Goal: Information Seeking & Learning: Learn about a topic

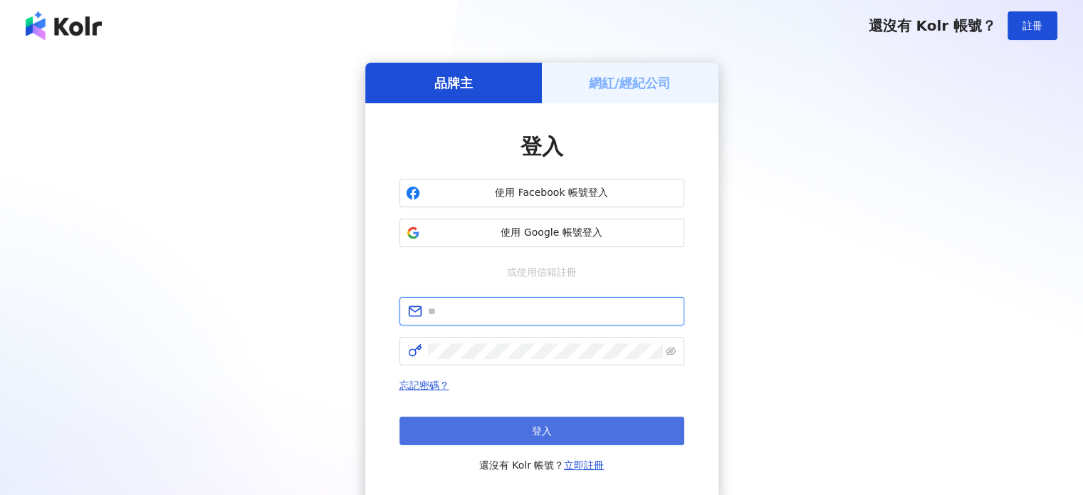
type input "**********"
click at [536, 425] on span "登入" at bounding box center [542, 430] width 20 height 11
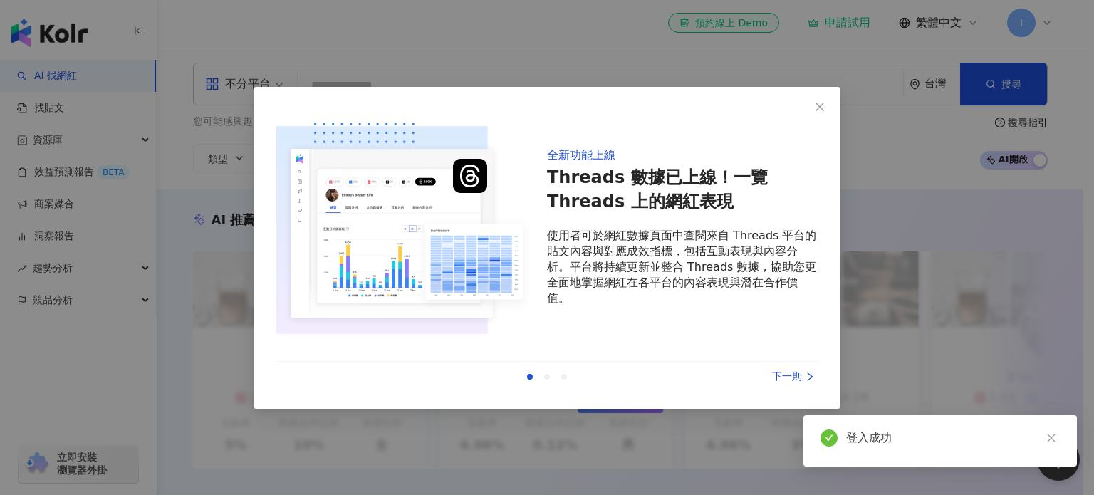
click at [805, 375] on icon "right" at bounding box center [810, 377] width 10 height 10
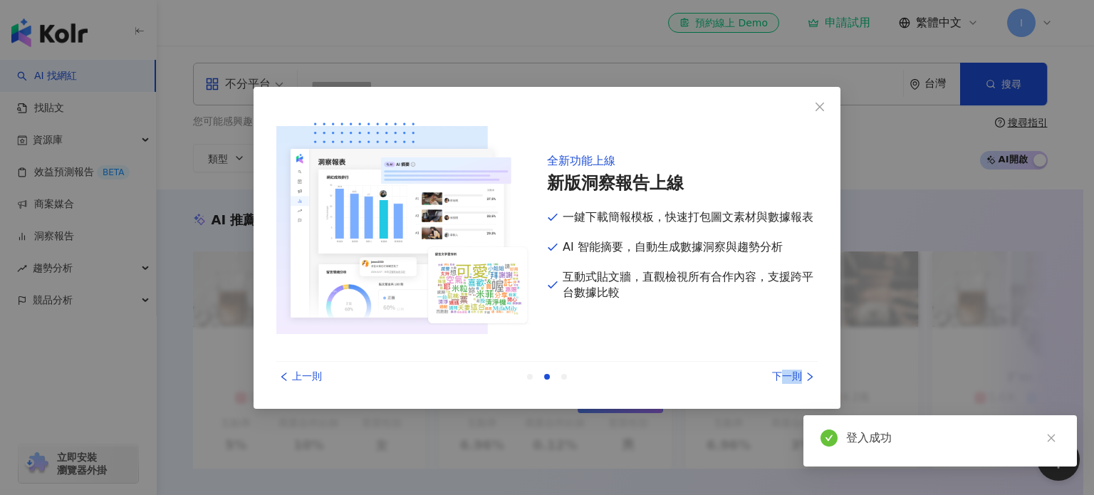
click at [805, 375] on icon "right" at bounding box center [810, 377] width 10 height 10
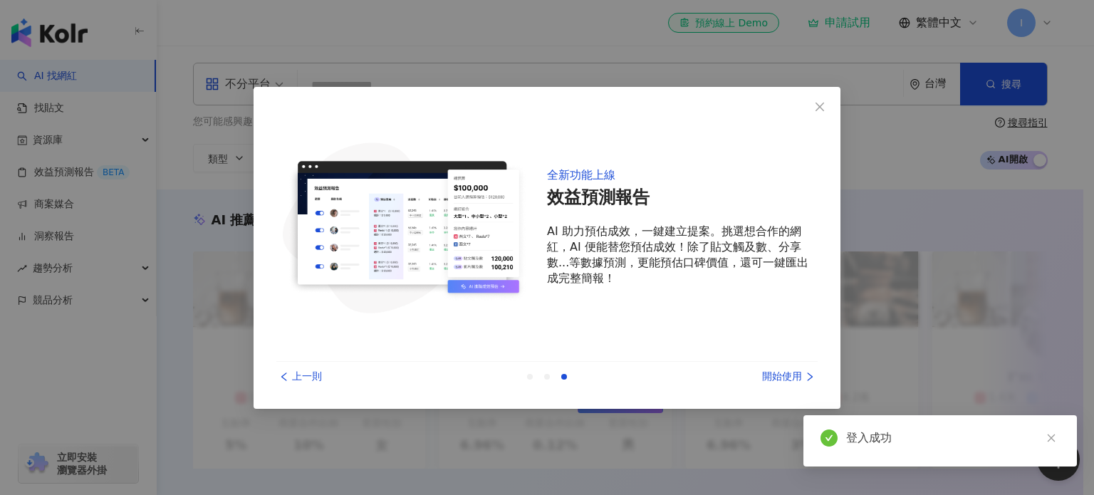
click at [783, 377] on div "開始使用" at bounding box center [764, 377] width 107 height 16
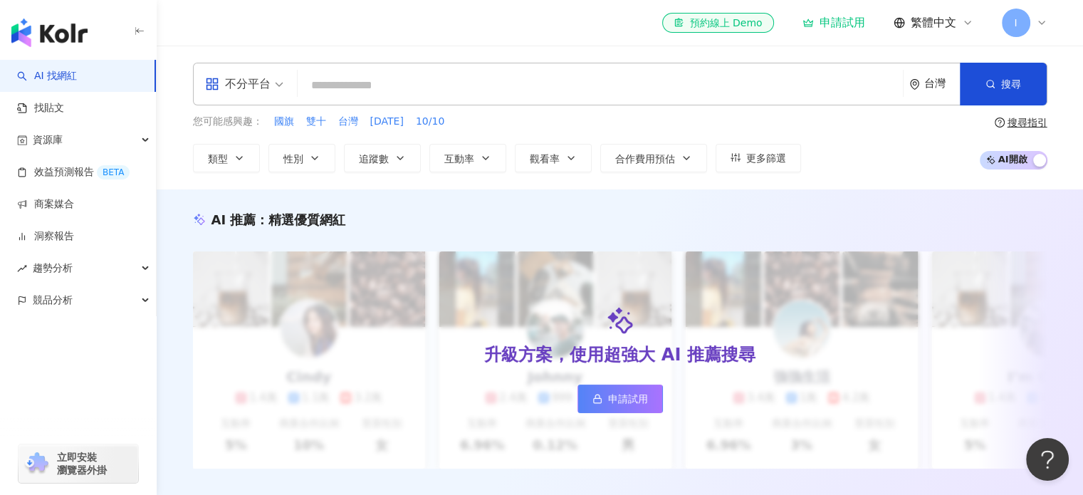
click at [245, 92] on div "不分平台" at bounding box center [238, 84] width 66 height 23
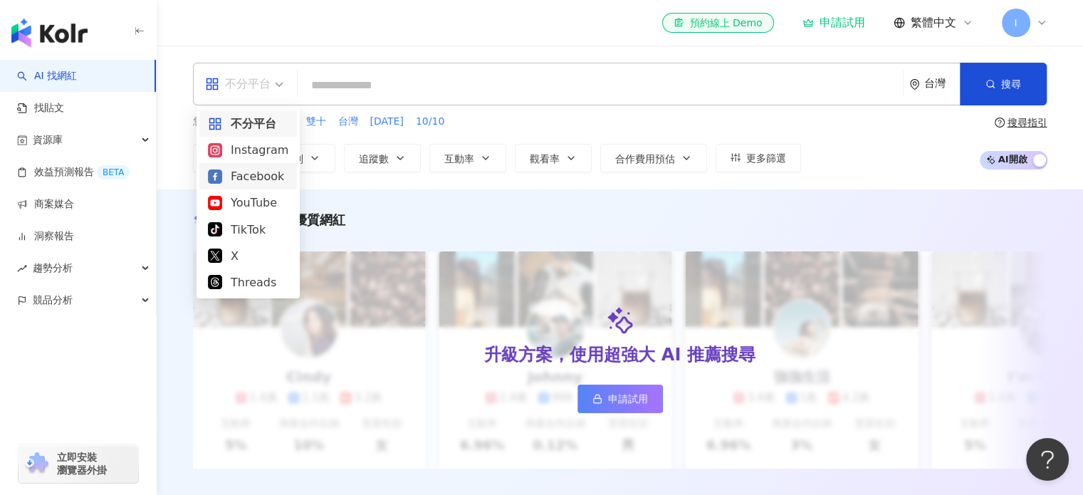
click at [262, 176] on div "Facebook" at bounding box center [248, 176] width 80 height 18
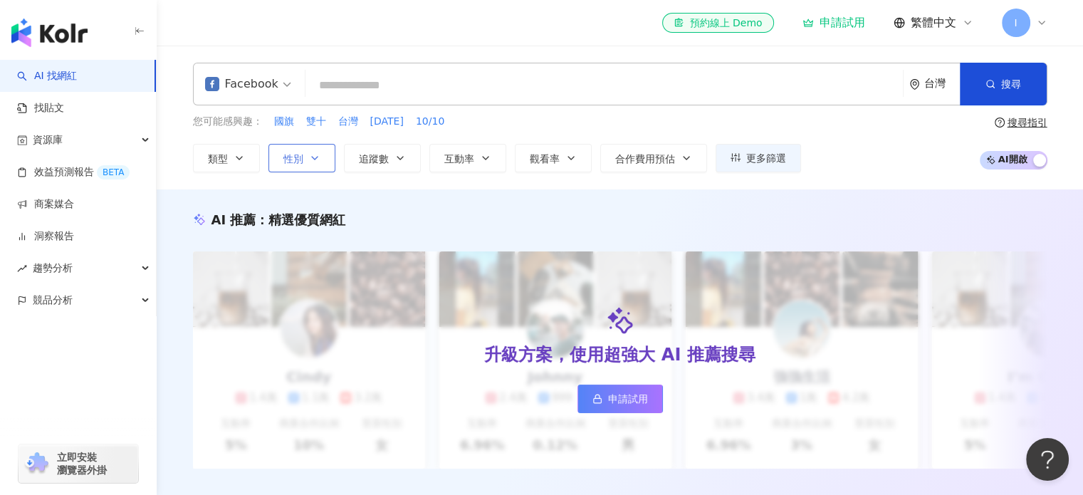
click at [293, 160] on span "性別" at bounding box center [294, 158] width 20 height 11
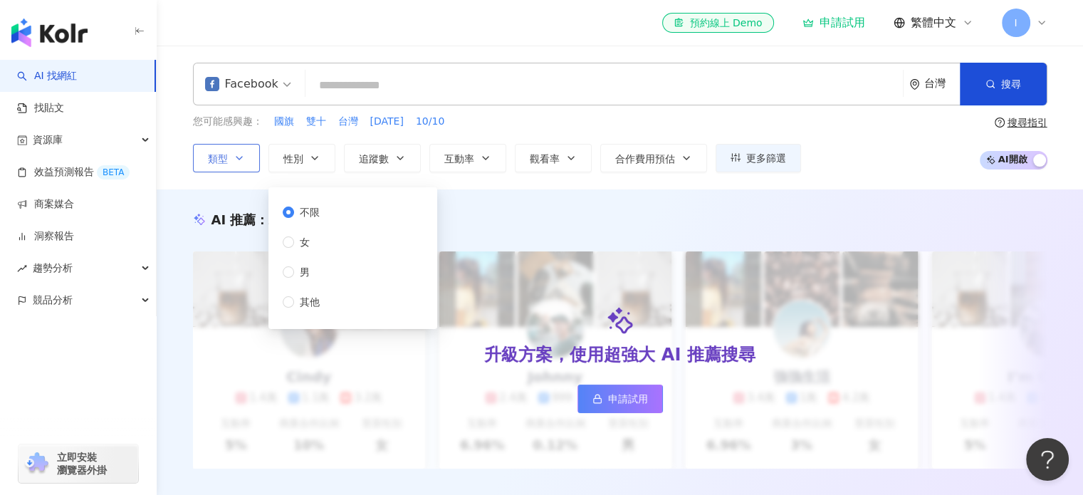
click at [235, 159] on icon "button" at bounding box center [239, 157] width 11 height 11
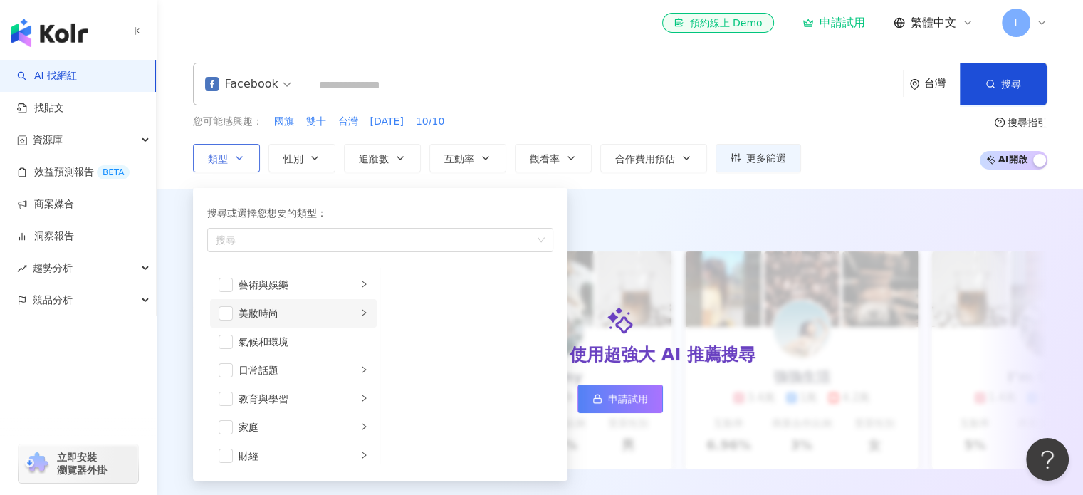
click at [229, 321] on li "美妝時尚" at bounding box center [293, 313] width 167 height 28
click at [228, 315] on span "button" at bounding box center [226, 313] width 14 height 14
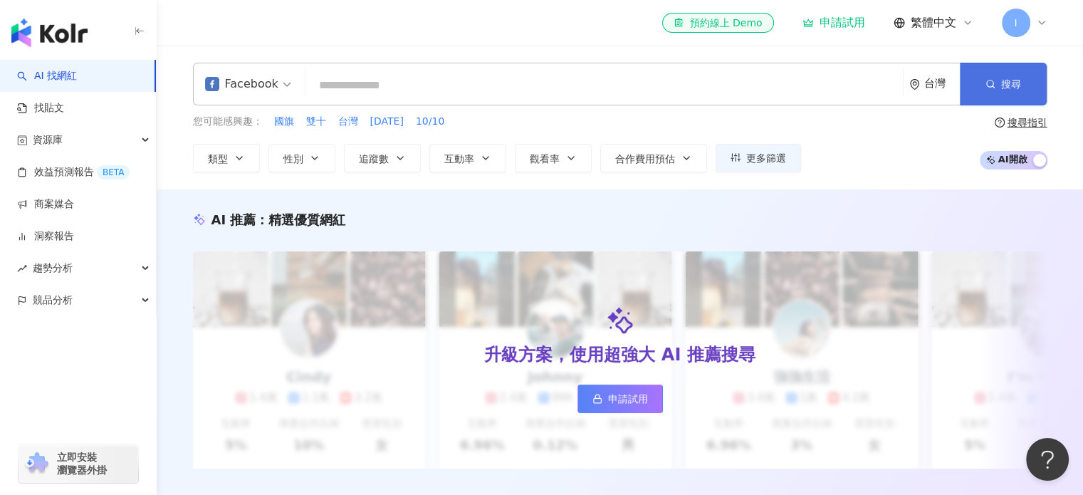
click at [1024, 74] on button "搜尋" at bounding box center [1003, 84] width 87 height 43
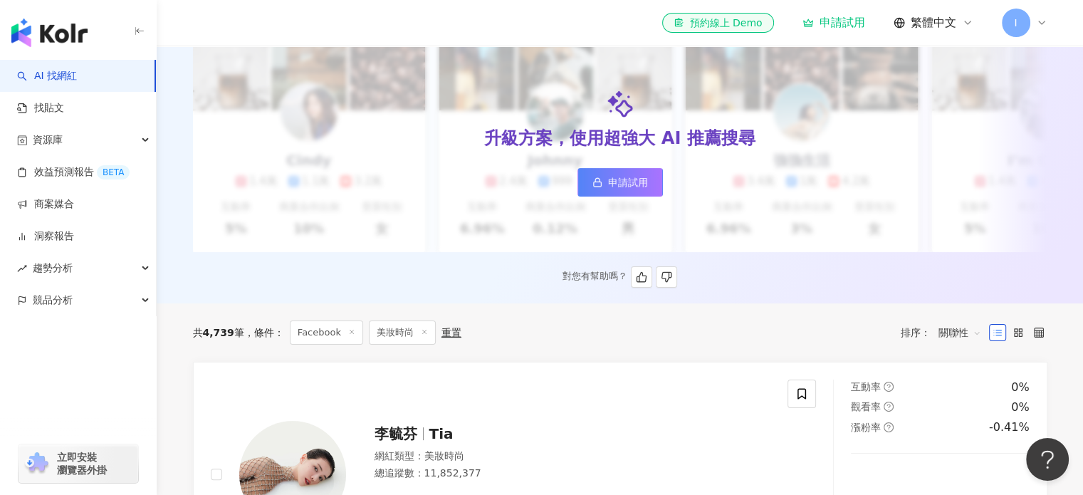
scroll to position [71, 0]
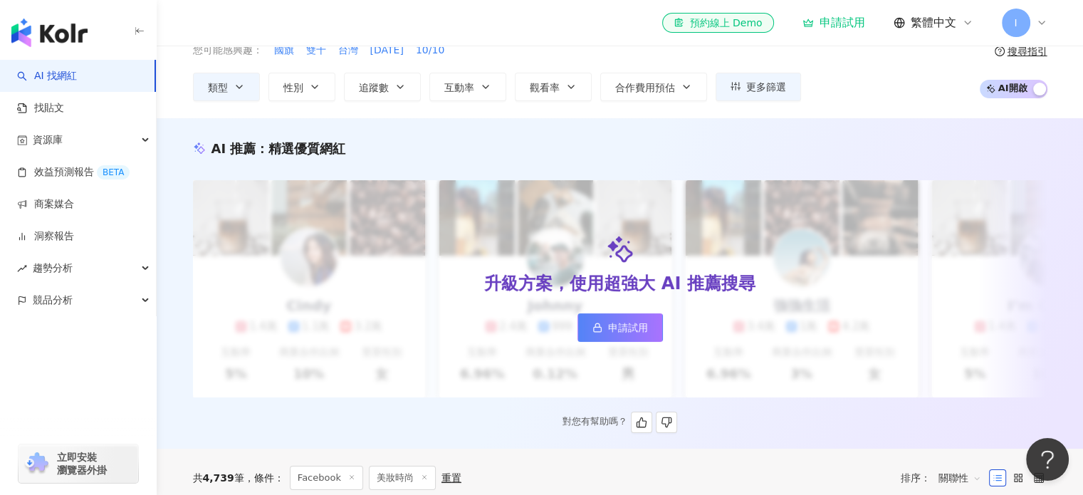
click at [631, 332] on span "申請試用" at bounding box center [628, 327] width 40 height 11
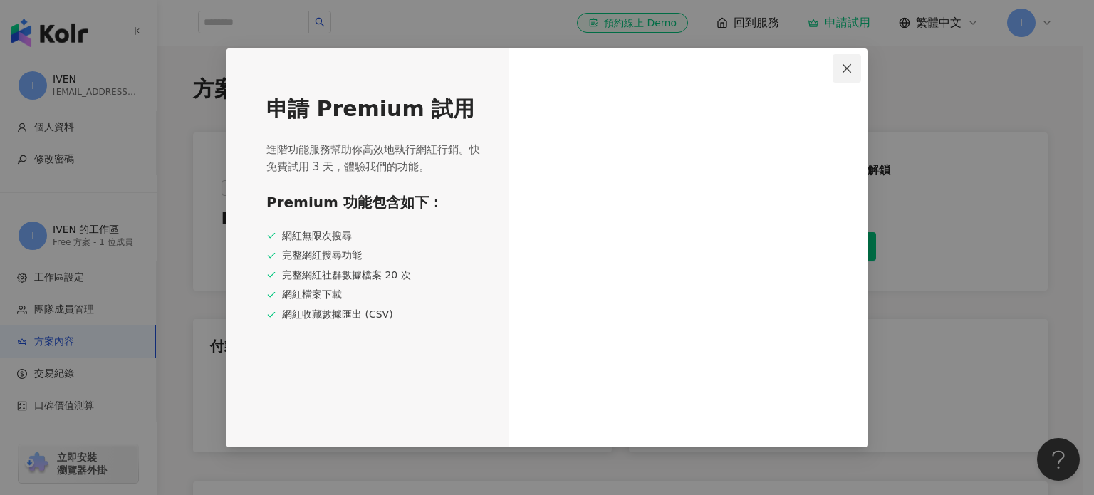
click at [855, 69] on span "Close" at bounding box center [847, 68] width 28 height 11
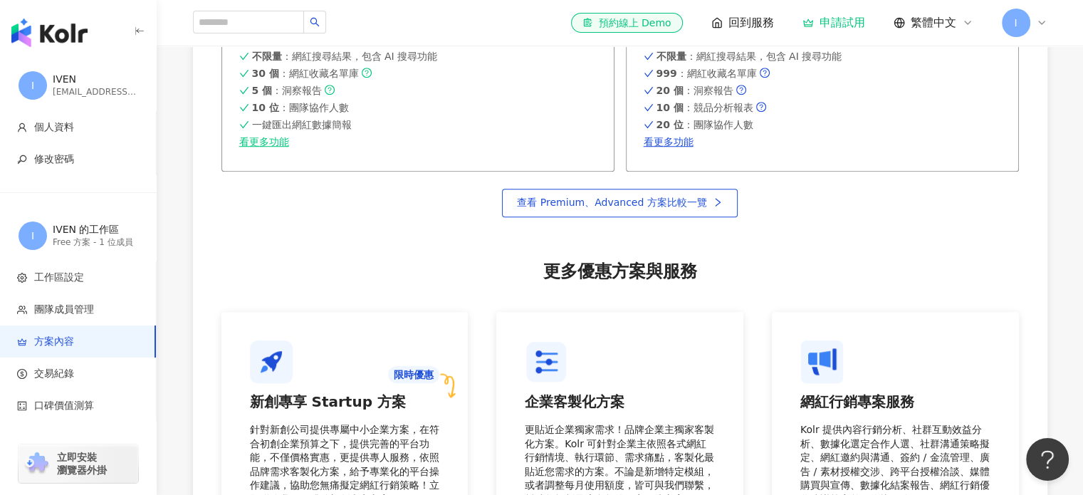
scroll to position [1140, 0]
